Goal: Transaction & Acquisition: Purchase product/service

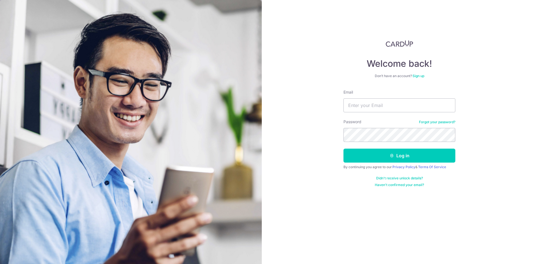
click at [382, 106] on input "Email" at bounding box center [399, 105] width 112 height 14
click at [0, 264] on com-1password-button at bounding box center [0, 264] width 0 height 0
type input "[EMAIL_ADDRESS][DOMAIN_NAME]"
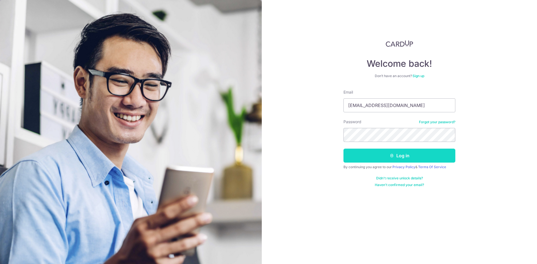
click at [396, 154] on button "Log in" at bounding box center [399, 156] width 112 height 14
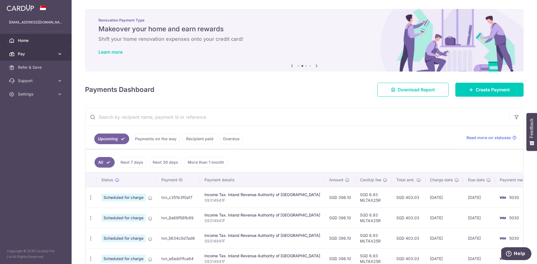
click at [36, 55] on span "Pay" at bounding box center [36, 54] width 37 height 6
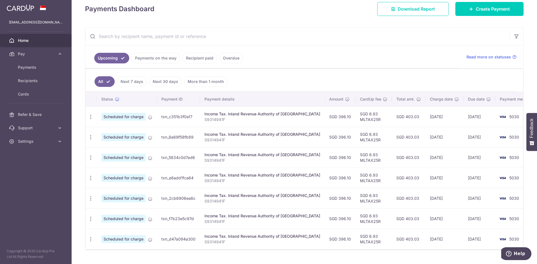
scroll to position [84, 0]
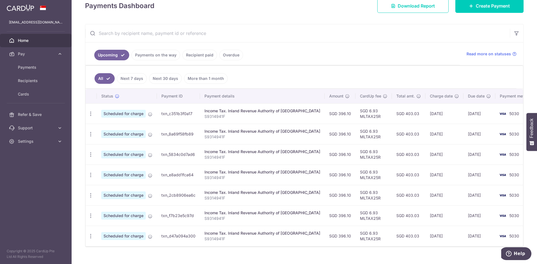
click at [195, 57] on link "Recipient paid" at bounding box center [199, 55] width 35 height 11
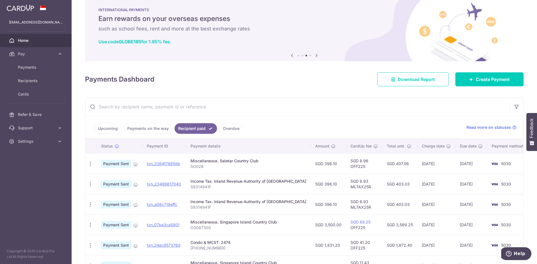
scroll to position [28, 0]
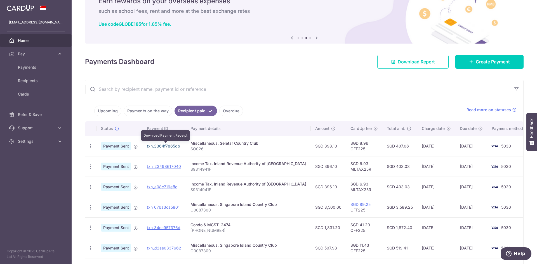
click at [164, 148] on link "txn_3364f7865db" at bounding box center [163, 146] width 33 height 5
click at [173, 146] on link "txn_3364f7865db" at bounding box center [163, 146] width 33 height 5
click at [162, 146] on link "txn_3364f7865db" at bounding box center [163, 146] width 33 height 5
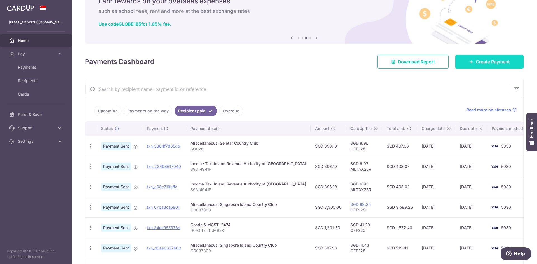
click at [475, 65] on link "Create Payment" at bounding box center [489, 62] width 68 height 14
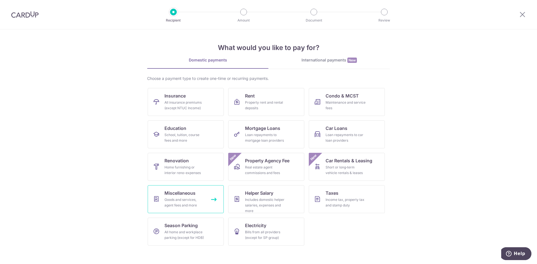
click at [177, 194] on span "Miscellaneous" at bounding box center [179, 193] width 31 height 7
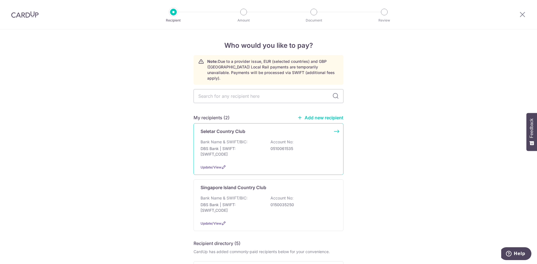
click at [248, 146] on p "DBS Bank | SWIFT: DBSSSGSGXXX" at bounding box center [231, 151] width 63 height 11
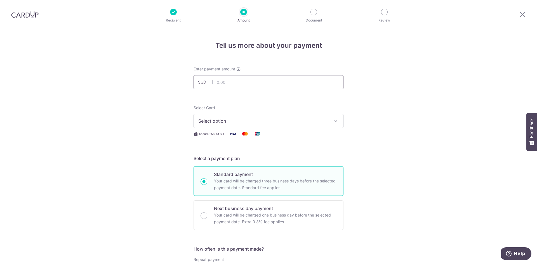
click at [229, 82] on input "text" at bounding box center [268, 82] width 150 height 14
type input "369.41"
click at [237, 115] on button "Select option" at bounding box center [268, 121] width 150 height 14
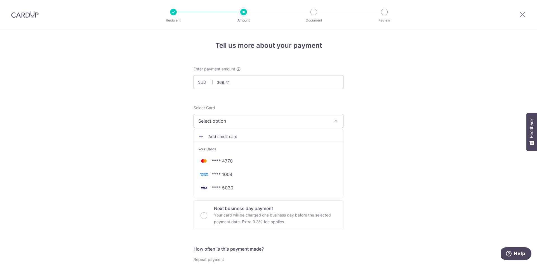
click at [230, 138] on span "Add credit card" at bounding box center [273, 137] width 130 height 6
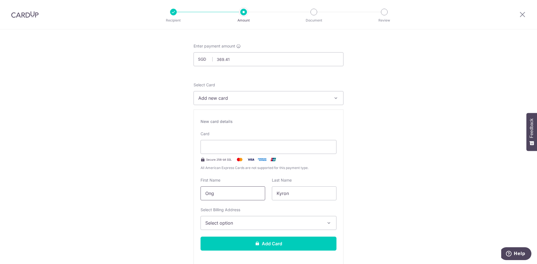
scroll to position [28, 0]
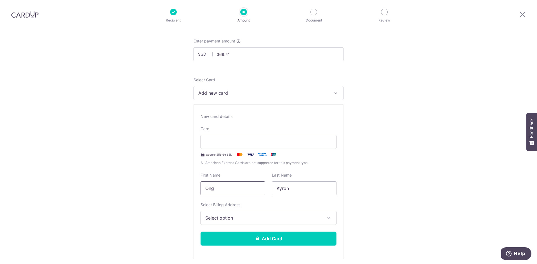
click at [239, 187] on input "Ong" at bounding box center [232, 188] width 65 height 14
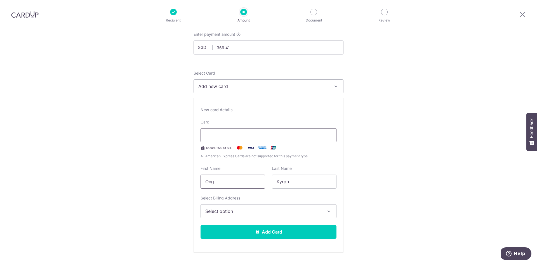
scroll to position [84, 0]
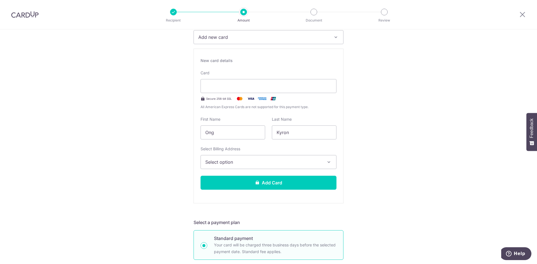
click at [237, 165] on span "Select option" at bounding box center [263, 162] width 116 height 7
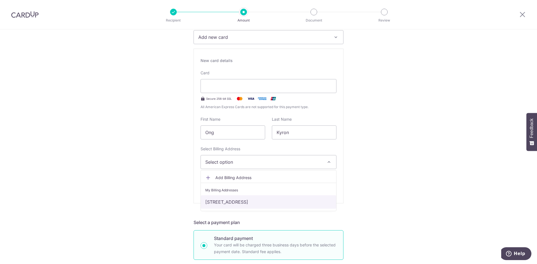
click at [251, 204] on link "52A Toh Tuck Road, #06-11, Singapore, Singapore, Singapore-596744" at bounding box center [268, 201] width 135 height 13
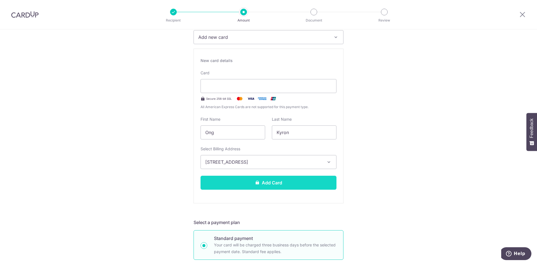
click at [249, 182] on button "Add Card" at bounding box center [268, 183] width 136 height 14
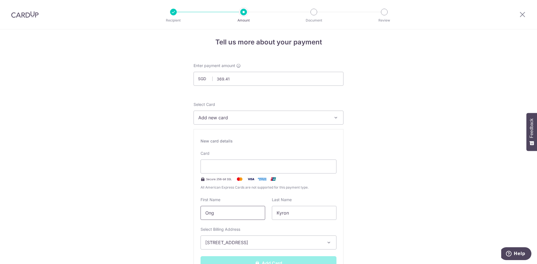
scroll to position [0, 0]
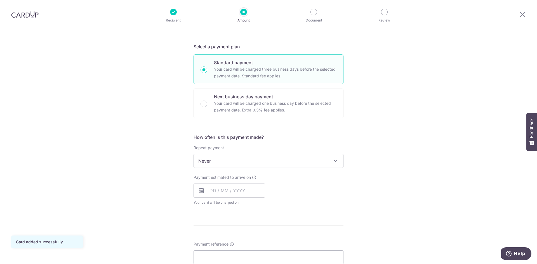
scroll to position [140, 0]
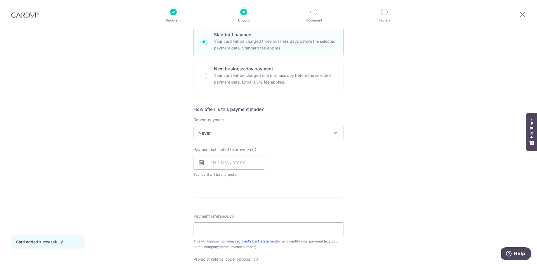
click at [230, 136] on span "Never" at bounding box center [268, 132] width 149 height 13
click at [223, 166] on input "text" at bounding box center [229, 163] width 72 height 14
click at [214, 215] on link "8" at bounding box center [216, 213] width 9 height 9
type input "[DATE]"
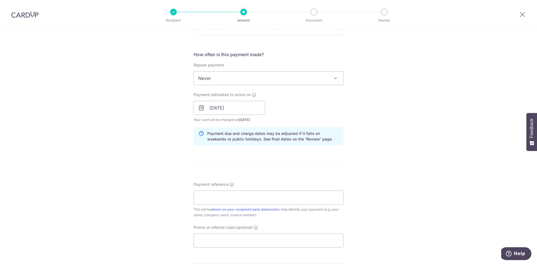
scroll to position [196, 0]
click at [227, 199] on input "Payment reference" at bounding box center [268, 197] width 150 height 14
type input "SO026"
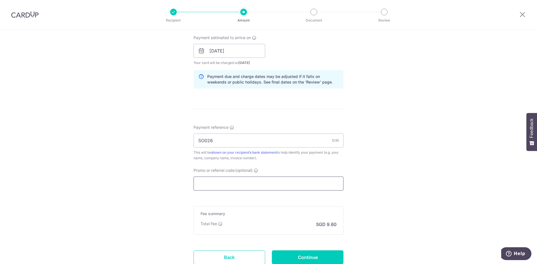
click at [231, 187] on input "Promo or referral code (optional)" at bounding box center [268, 184] width 150 height 14
paste input "OFF225"
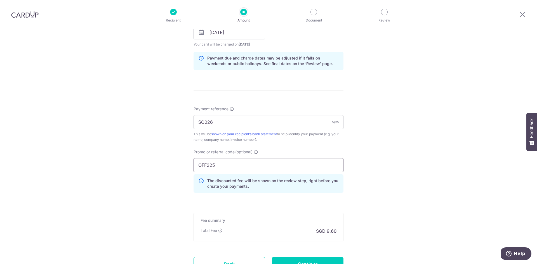
scroll to position [319, 0]
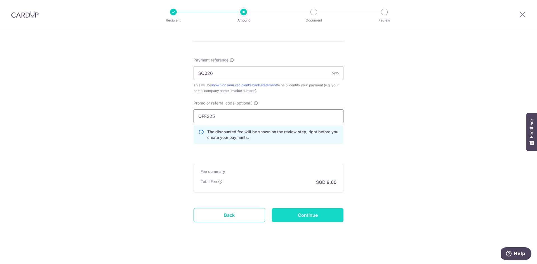
type input "OFF225"
click at [319, 216] on input "Continue" at bounding box center [308, 215] width 72 height 14
type input "Create Schedule"
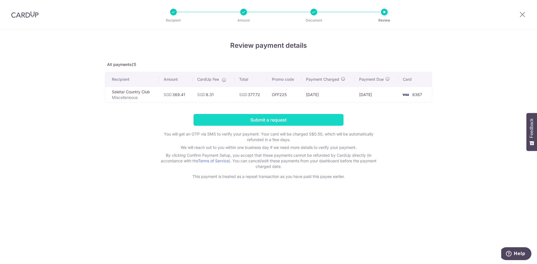
click at [256, 122] on input "Submit a request" at bounding box center [268, 120] width 150 height 12
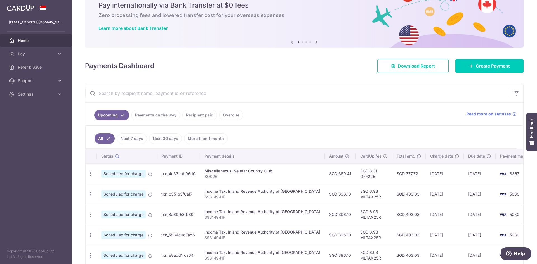
scroll to position [56, 0]
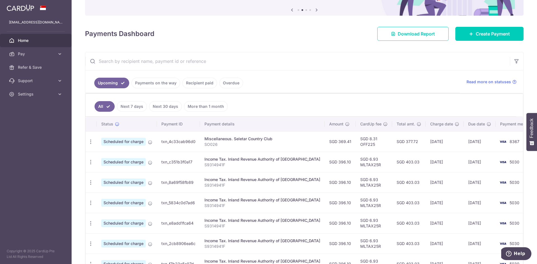
click at [288, 140] on div "Miscellaneous. Seletar Country Club" at bounding box center [262, 139] width 116 height 6
click at [495, 140] on td "8367" at bounding box center [516, 141] width 42 height 20
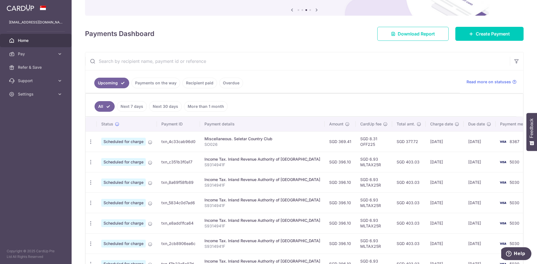
click at [123, 143] on span "Scheduled for charge" at bounding box center [123, 142] width 44 height 8
click at [170, 142] on td "txn_4c33cab96d0" at bounding box center [178, 141] width 43 height 20
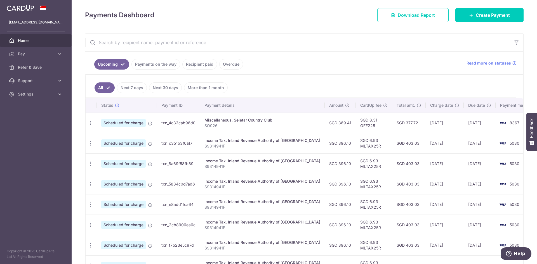
scroll to position [84, 0]
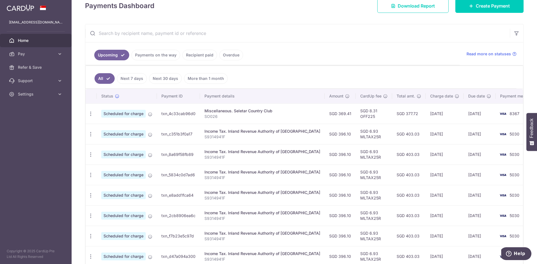
click at [157, 53] on link "Payments on the way" at bounding box center [155, 55] width 49 height 11
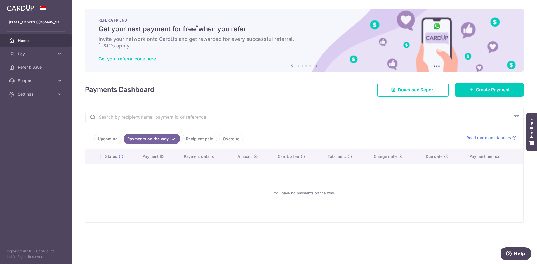
click at [190, 132] on ul "Upcoming Payments on the way Recipient paid Overdue" at bounding box center [272, 137] width 374 height 23
click at [199, 138] on link "Recipient paid" at bounding box center [199, 139] width 35 height 11
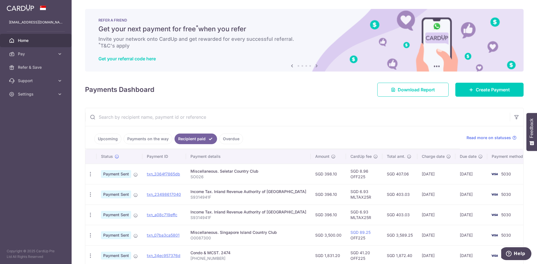
click at [101, 140] on link "Upcoming" at bounding box center [107, 139] width 27 height 11
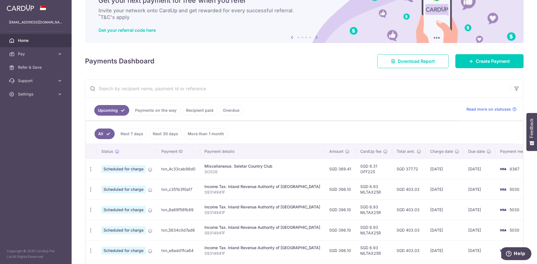
scroll to position [56, 0]
